Goal: Transaction & Acquisition: Purchase product/service

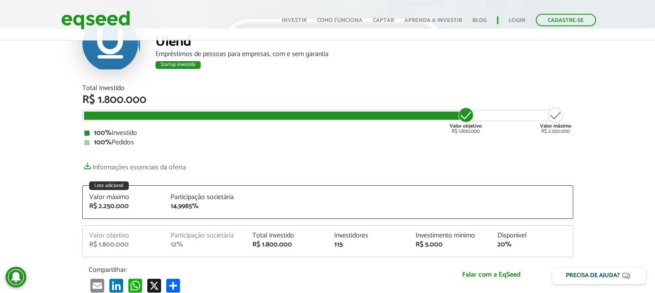
scroll to position [86, 0]
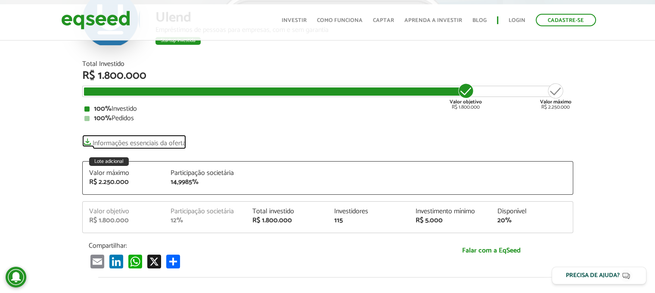
click at [137, 139] on link "Informações essenciais da oferta" at bounding box center [134, 141] width 104 height 12
